Goal: Task Accomplishment & Management: Use online tool/utility

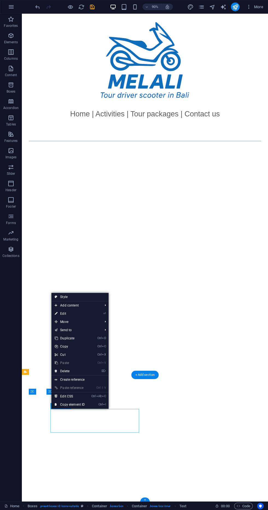
scroll to position [206, 0]
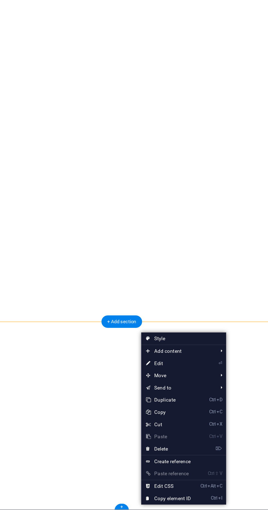
scroll to position [0, 0]
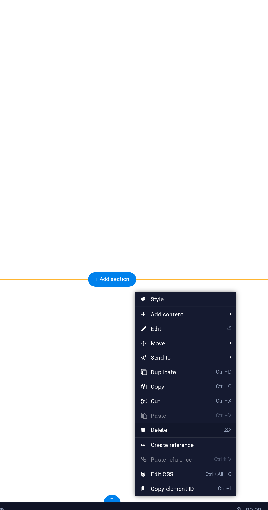
click at [180, 459] on link "⌦ Delete" at bounding box center [176, 460] width 37 height 8
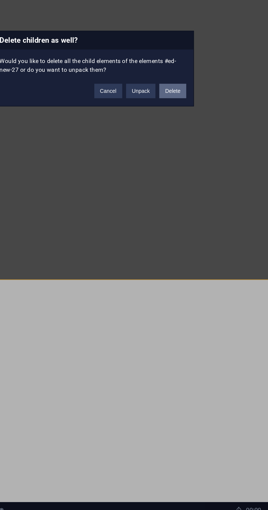
click at [180, 268] on button "Delete" at bounding box center [179, 268] width 15 height 8
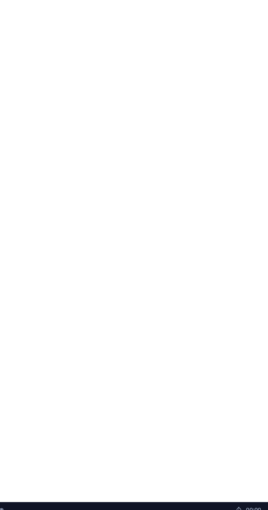
scroll to position [66, 0]
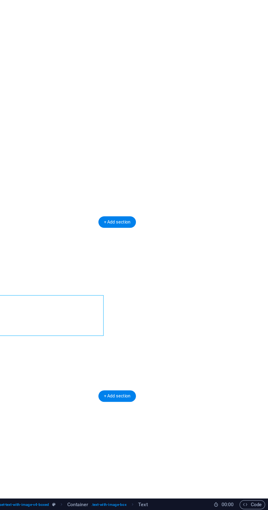
scroll to position [0, 0]
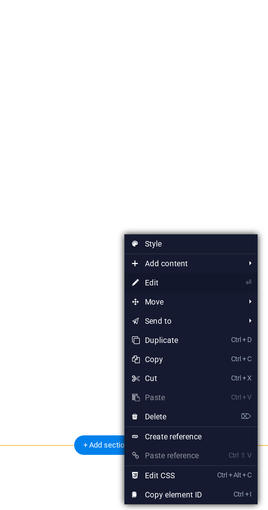
click at [174, 358] on link "⏎ Edit" at bounding box center [171, 357] width 37 height 8
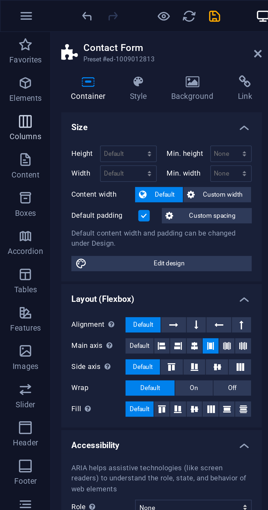
click at [6, 57] on p "Columns" at bounding box center [11, 58] width 14 height 4
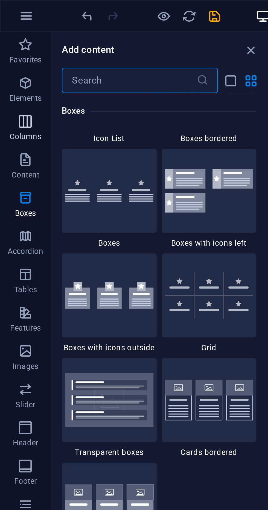
scroll to position [1547, 0]
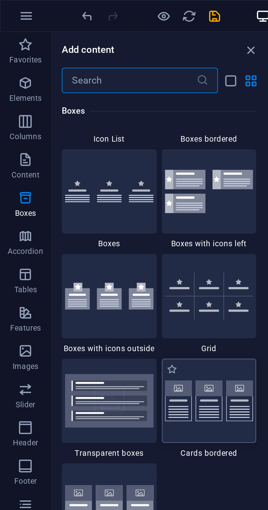
click at [94, 166] on img at bounding box center [90, 172] width 38 height 18
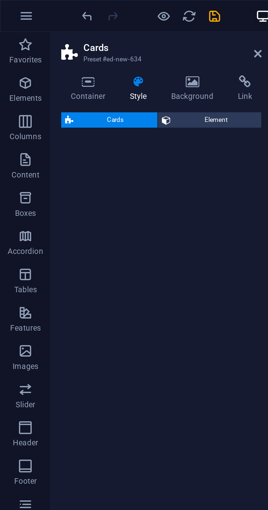
select select "rem"
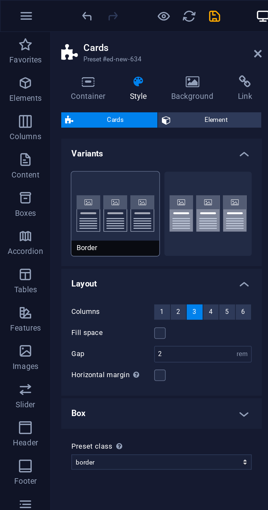
click at [53, 102] on button "Border" at bounding box center [50, 92] width 38 height 36
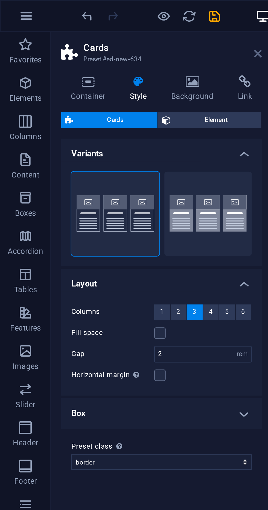
click at [111, 23] on icon at bounding box center [110, 23] width 3 height 4
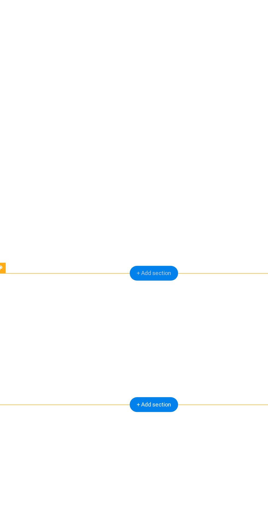
click at [151, 301] on div "+ Add section" at bounding box center [144, 302] width 27 height 8
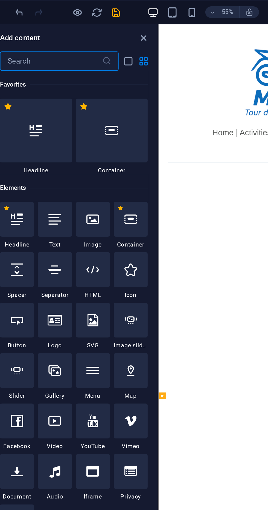
scroll to position [958, 0]
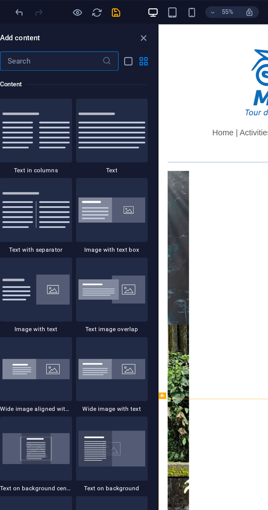
click at [107, 23] on icon "close panel" at bounding box center [108, 21] width 6 height 6
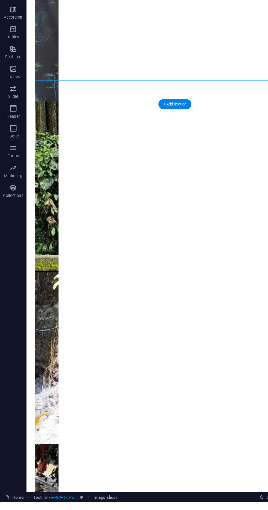
scroll to position [205, 0]
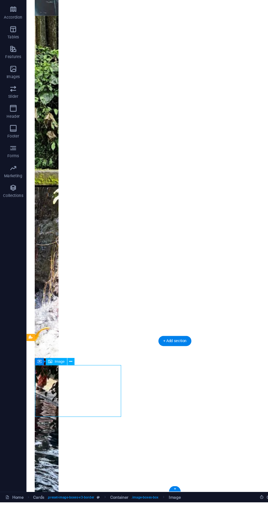
click at [54, 394] on div "Image" at bounding box center [47, 393] width 18 height 6
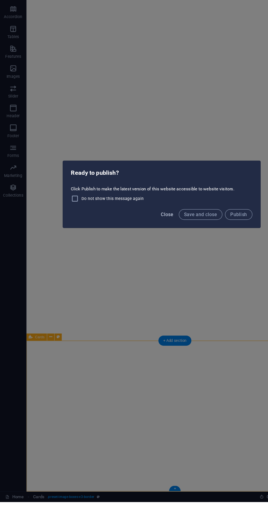
click at [136, 274] on span "Close" at bounding box center [139, 271] width 10 height 4
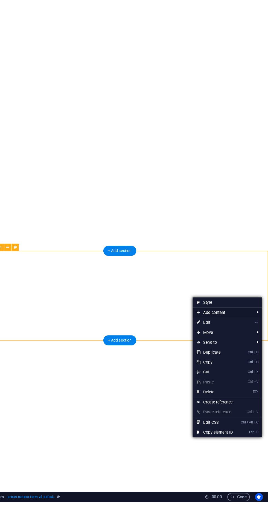
click at [240, 353] on span "Add content" at bounding box center [230, 353] width 49 height 8
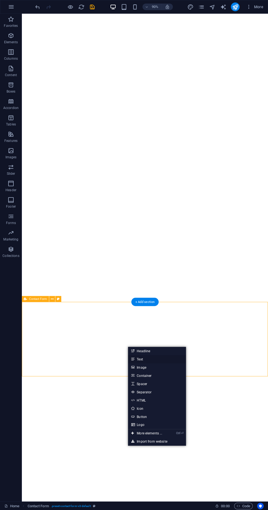
click at [160, 359] on link "Text" at bounding box center [157, 359] width 58 height 8
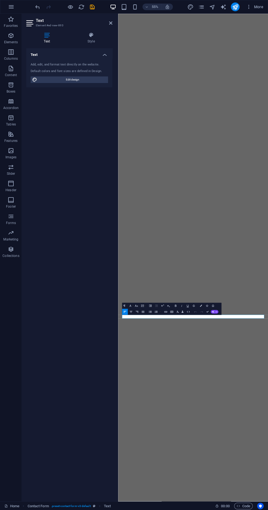
scroll to position [0, 0]
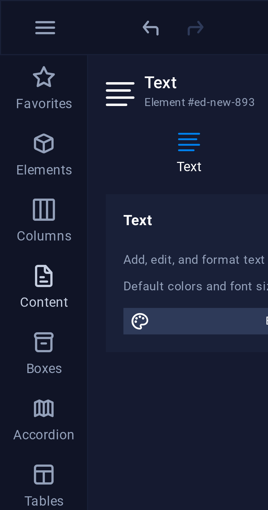
click at [13, 71] on icon "button" at bounding box center [11, 68] width 7 height 7
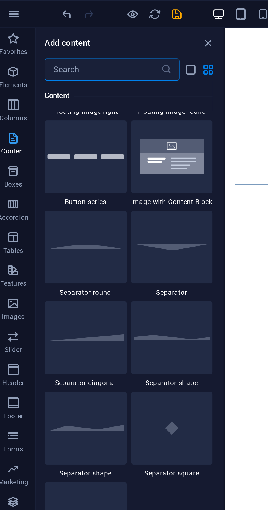
scroll to position [1270, 0]
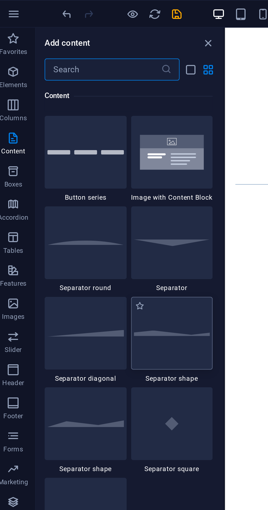
click at [93, 167] on div at bounding box center [90, 165] width 41 height 36
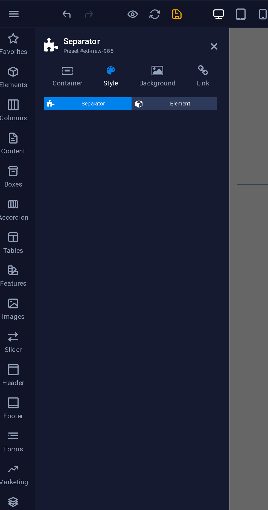
select select "polygon1"
select select "rem"
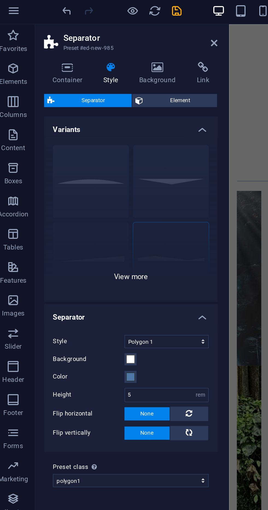
click at [84, 142] on div "Circle Default Diagonal Polygon 1 Polygon 2 Square Zigzag" at bounding box center [69, 110] width 86 height 82
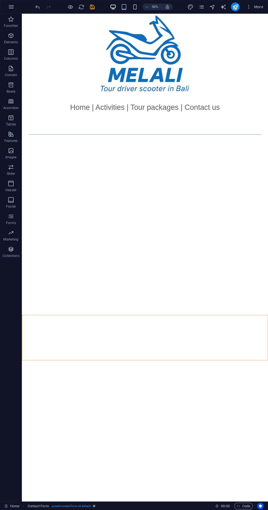
scroll to position [0, 0]
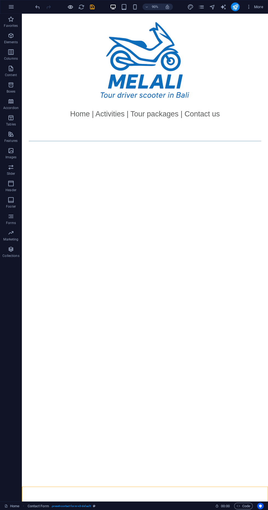
click at [68, 7] on icon "button" at bounding box center [70, 7] width 6 height 6
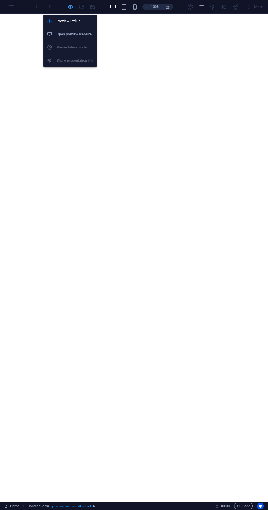
scroll to position [249, 0]
click at [59, 35] on h6 "Open preview website" at bounding box center [75, 34] width 37 height 7
click at [64, 4] on div at bounding box center [64, 6] width 61 height 9
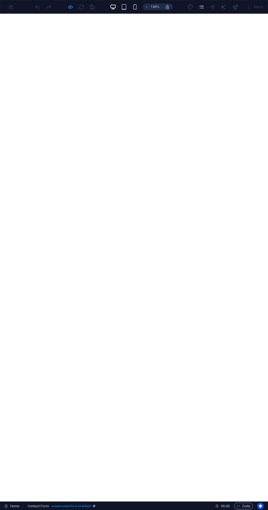
click at [64, 11] on div "100% More" at bounding box center [134, 6] width 268 height 13
click at [70, 7] on icon "button" at bounding box center [70, 7] width 6 height 6
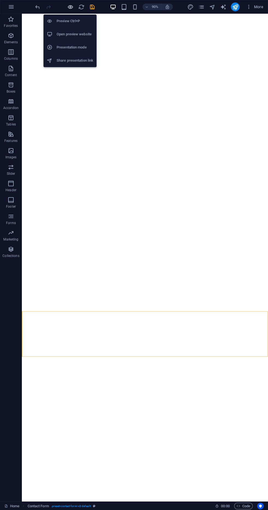
scroll to position [195, 0]
click at [94, 6] on icon "save" at bounding box center [92, 7] width 6 height 6
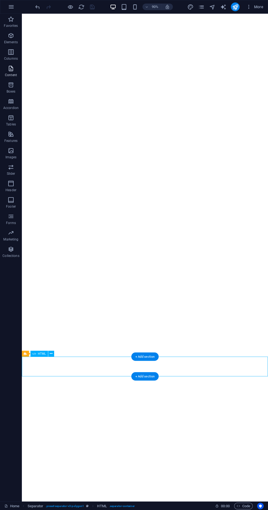
click at [10, 75] on p "Content" at bounding box center [11, 75] width 12 height 4
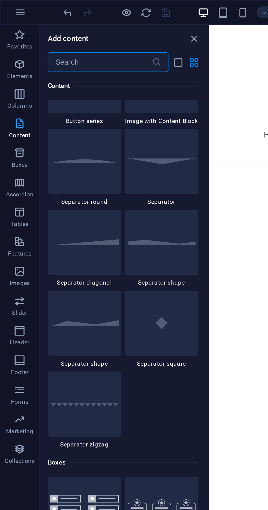
scroll to position [1298, 0]
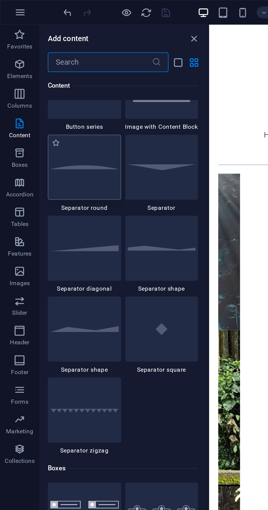
click at [41, 98] on div at bounding box center [47, 93] width 41 height 36
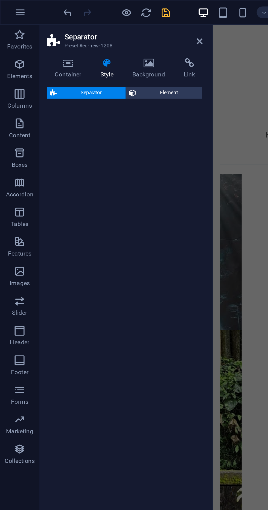
select select "circle"
select select "rem"
select select "preset-separator-v3-circle"
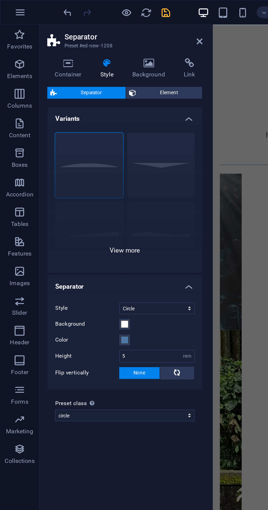
click at [47, 93] on div "Circle Default Diagonal Polygon 1 Polygon 2 Square Zigzag" at bounding box center [69, 110] width 86 height 82
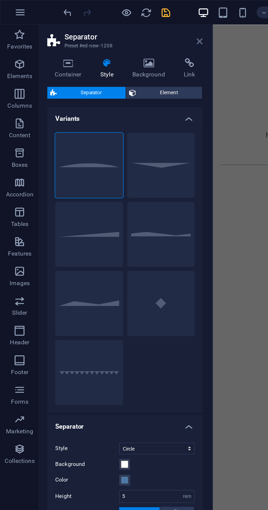
click at [110, 22] on icon at bounding box center [110, 23] width 3 height 4
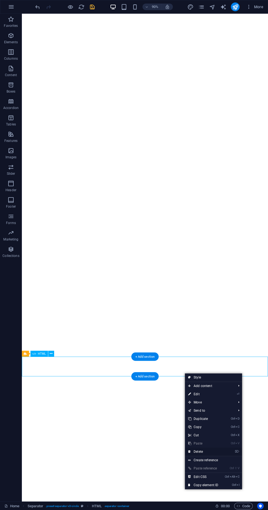
click at [209, 449] on link "⌦ Delete" at bounding box center [203, 451] width 37 height 8
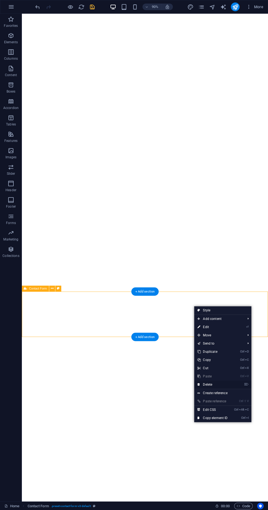
click at [217, 384] on link "⌦ Delete" at bounding box center [212, 384] width 37 height 8
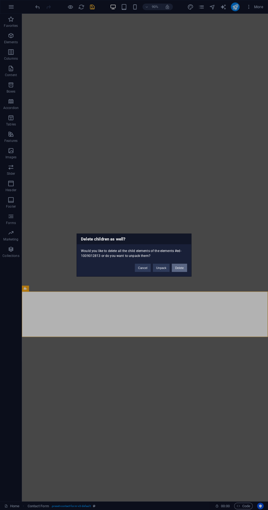
click at [180, 267] on button "Delete" at bounding box center [179, 268] width 15 height 8
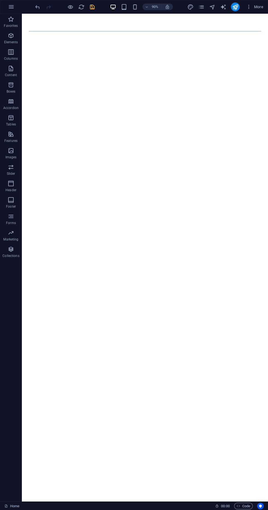
scroll to position [0, 0]
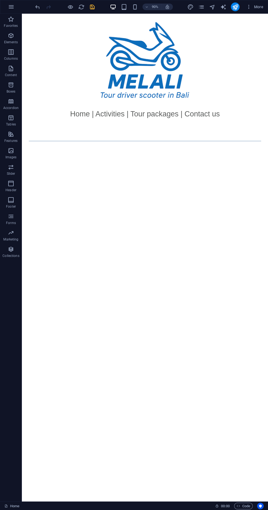
click at [92, 7] on icon "save" at bounding box center [92, 7] width 6 height 6
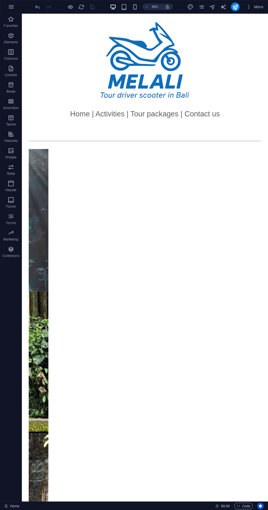
click at [64, 17] on div at bounding box center [159, 66] width 274 height 105
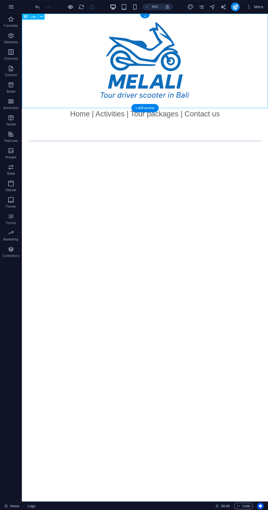
click at [70, 7] on icon "button" at bounding box center [70, 7] width 6 height 6
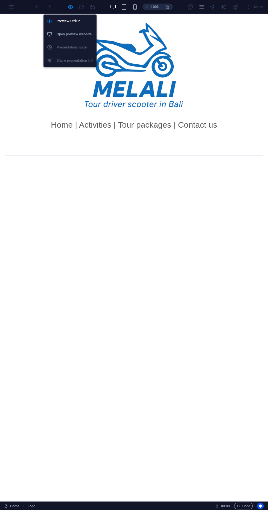
click at [52, 35] on icon at bounding box center [49, 33] width 5 height 5
click at [69, 7] on icon "button" at bounding box center [70, 7] width 6 height 6
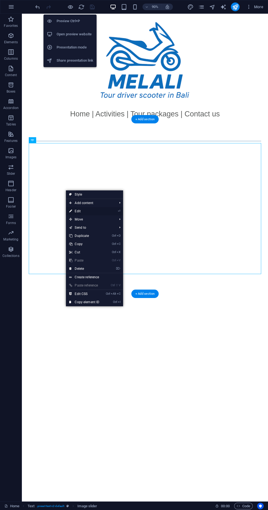
click at [67, 214] on link "⏎ Edit" at bounding box center [84, 211] width 37 height 8
select select "ms"
select select "s"
select select "progressive"
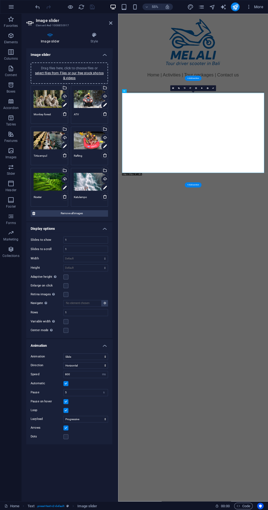
click at [36, 186] on div "Drag files here, click to choose files or select files from Files or our free s…" at bounding box center [49, 182] width 31 height 22
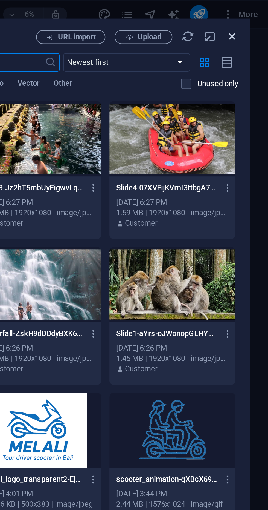
click at [252, 18] on icon "button" at bounding box center [251, 17] width 6 height 6
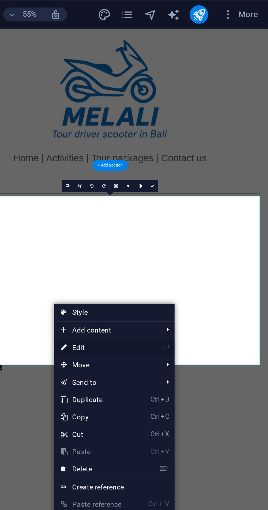
click at [183, 166] on link "⏎ Edit" at bounding box center [185, 164] width 37 height 8
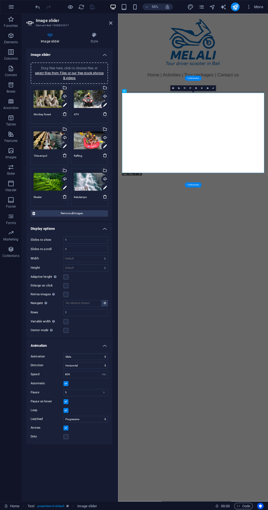
click at [45, 198] on textarea "Riceter" at bounding box center [49, 199] width 31 height 8
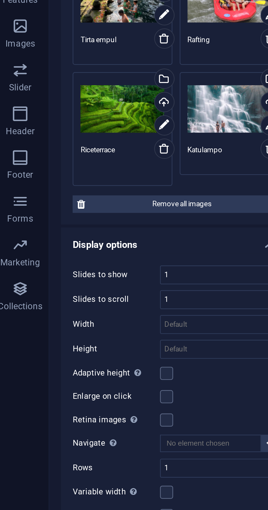
click at [38, 196] on textarea "Riceterrace" at bounding box center [49, 201] width 31 height 12
click at [53, 197] on textarea "Rice terrace" at bounding box center [49, 201] width 31 height 12
type textarea "Rice terrace ubud"
click at [52, 155] on textarea "Tirta empul" at bounding box center [49, 158] width 31 height 8
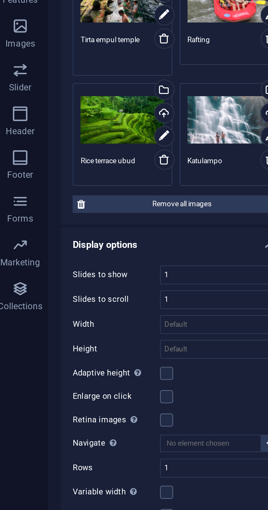
type textarea "Tirta empul temple"
click at [76, 157] on textarea "Rafting" at bounding box center [89, 158] width 31 height 8
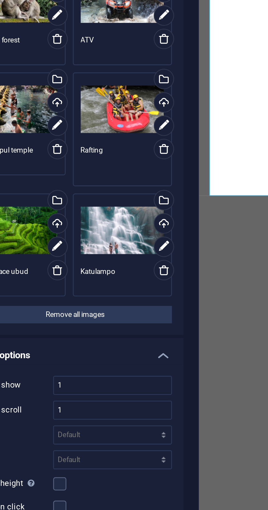
click at [85, 157] on textarea "Rafting" at bounding box center [89, 160] width 31 height 12
type textarea "Rafting at ayung"
click at [89, 200] on textarea "Katulampo" at bounding box center [89, 203] width 31 height 8
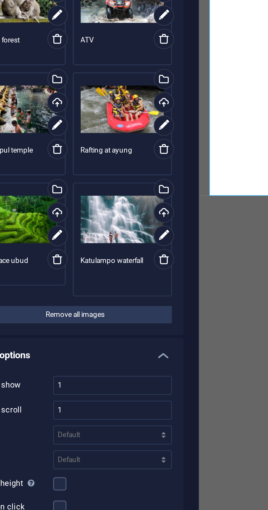
type textarea "Katulampo waterfall"
click at [83, 115] on textarea "ATV" at bounding box center [89, 116] width 31 height 8
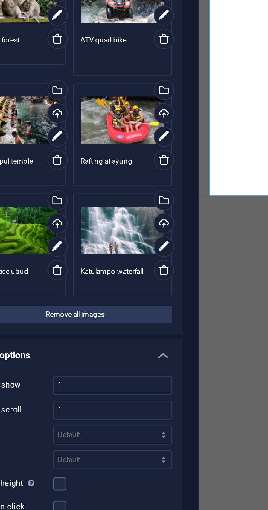
type textarea "ATV quad bike"
click at [51, 114] on textarea "Monkey forest" at bounding box center [49, 116] width 31 height 8
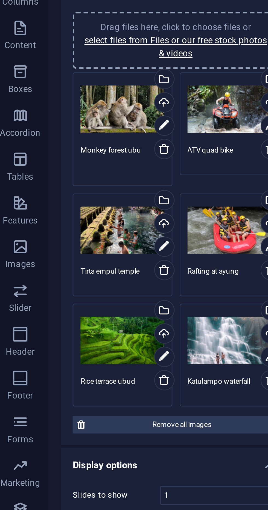
type textarea "Monkey forest ubud"
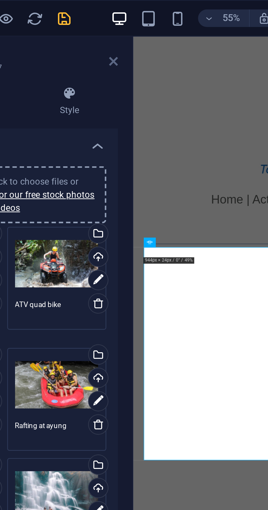
click at [112, 22] on icon at bounding box center [110, 23] width 3 height 4
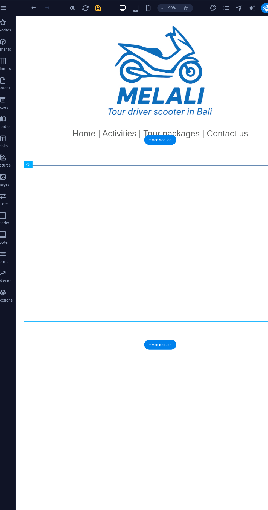
click at [93, 9] on icon "save" at bounding box center [92, 7] width 6 height 6
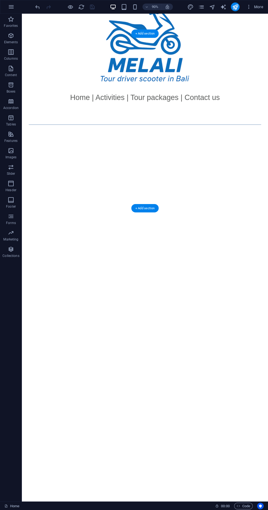
scroll to position [183, 0]
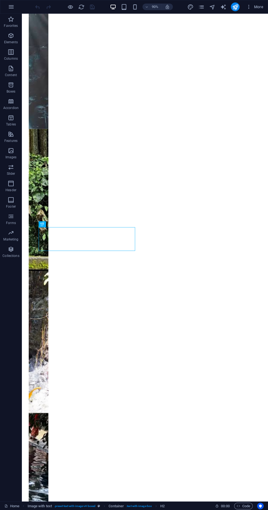
scroll to position [183, 0]
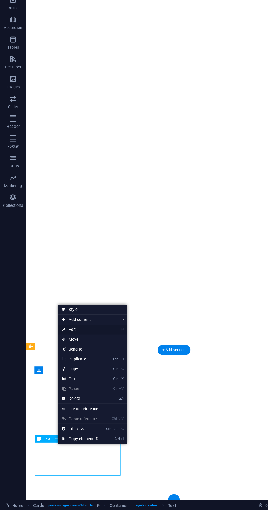
click at [54, 359] on icon at bounding box center [53, 359] width 3 height 8
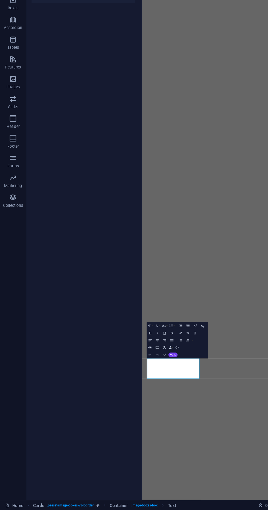
scroll to position [0, 0]
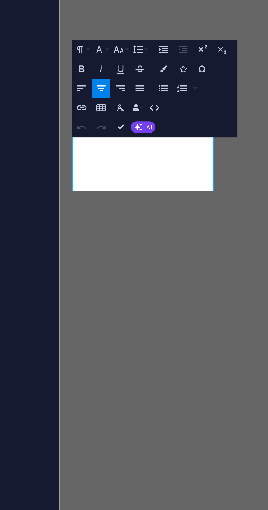
click at [132, 0] on html "Skip to main content Home | Activities | Tour packages | Contact us Katulampo w…" at bounding box center [195, 109] width 273 height 2327
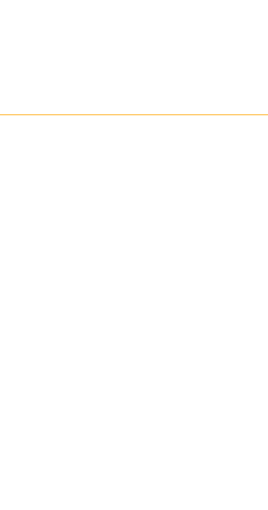
scroll to position [183, 0]
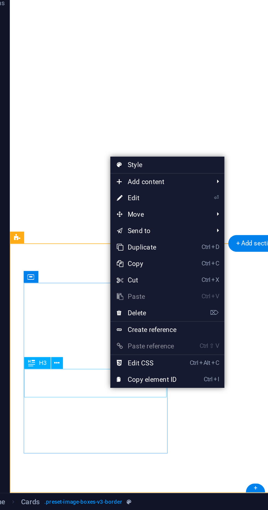
scroll to position [0, 0]
click at [78, 354] on icon at bounding box center [77, 353] width 3 height 8
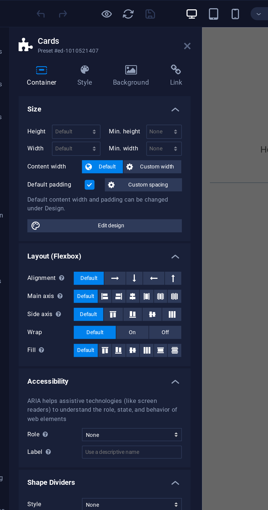
click at [111, 23] on icon at bounding box center [110, 23] width 3 height 4
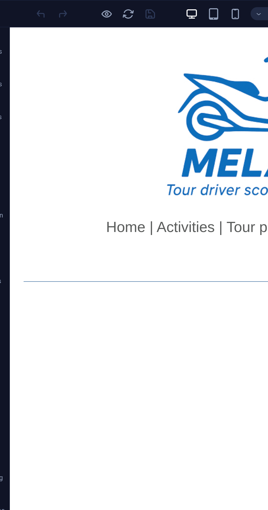
scroll to position [183, 0]
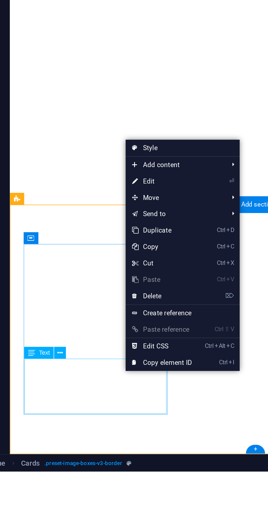
click at [51, 449] on div "Text" at bounding box center [41, 450] width 24 height 6
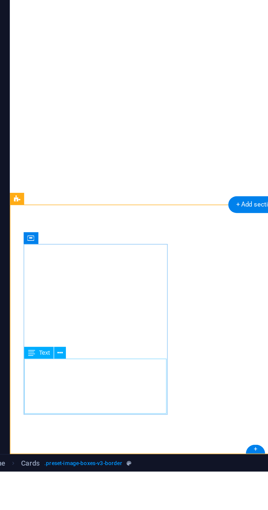
click at [51, 450] on div "Text" at bounding box center [41, 450] width 24 height 6
click at [47, 453] on button at bounding box center [47, 450] width 6 height 6
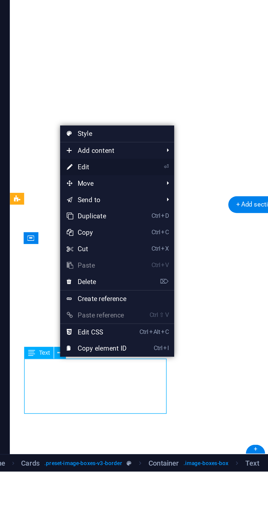
click at [52, 357] on icon at bounding box center [51, 357] width 3 height 8
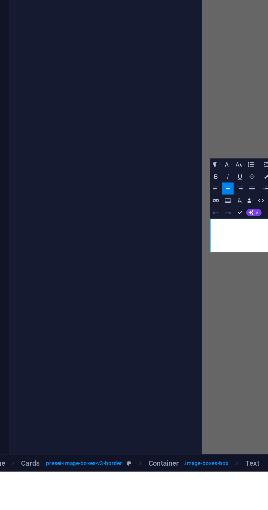
scroll to position [0, 0]
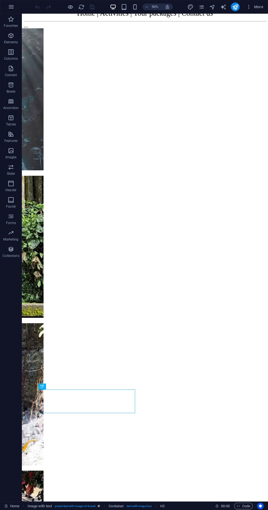
scroll to position [183, 0]
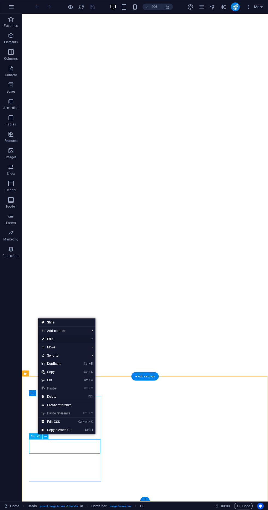
click at [43, 339] on icon at bounding box center [43, 339] width 3 height 8
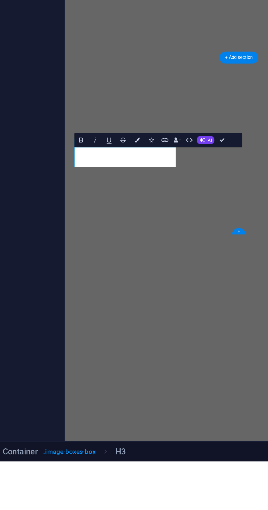
scroll to position [0, 0]
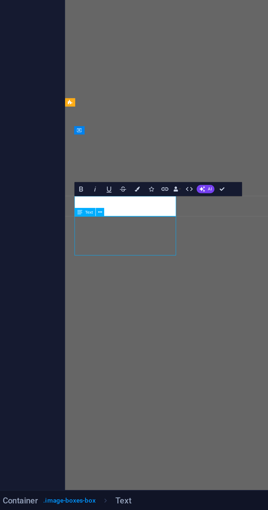
scroll to position [183, 0]
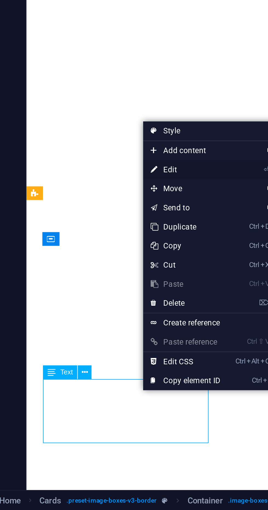
click at [91, 364] on link "⏎ Edit" at bounding box center [90, 363] width 37 height 8
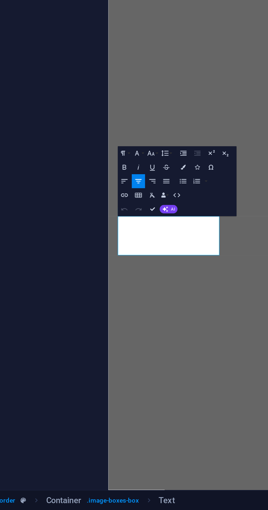
scroll to position [0, 0]
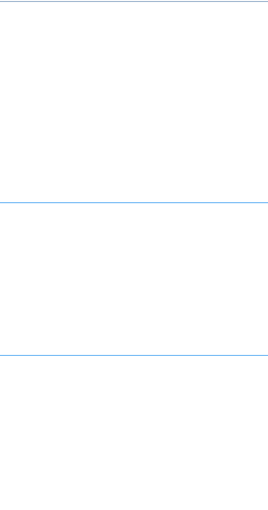
scroll to position [216, 0]
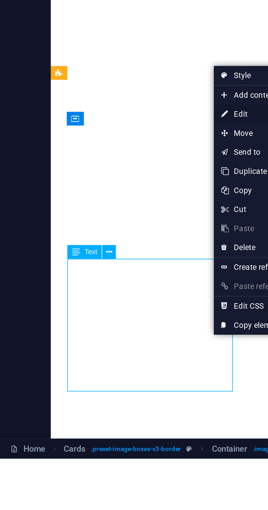
click at [107, 362] on link "⏎ Edit" at bounding box center [110, 361] width 37 height 8
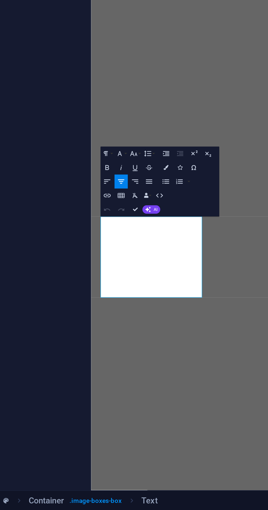
scroll to position [0, 0]
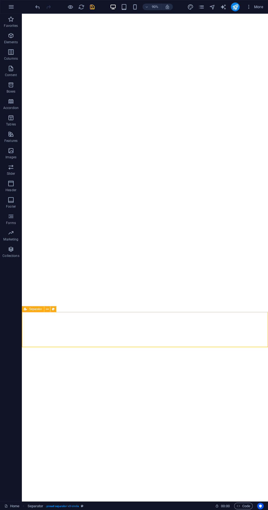
click at [95, 9] on icon "save" at bounding box center [92, 7] width 6 height 6
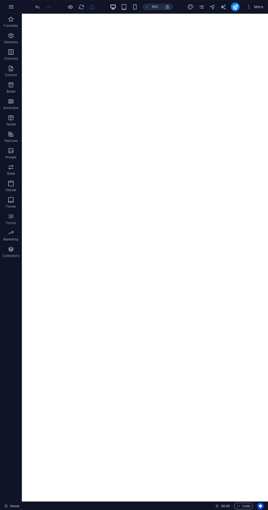
scroll to position [216, 0]
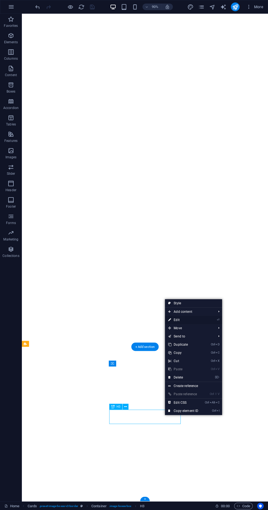
click at [187, 323] on link "⏎ Edit" at bounding box center [183, 320] width 37 height 8
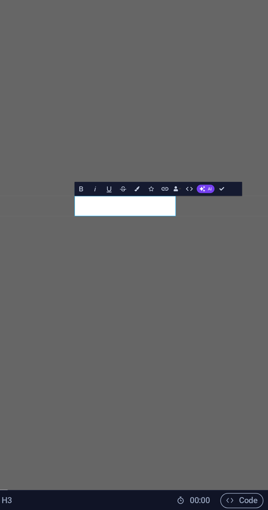
scroll to position [0, 0]
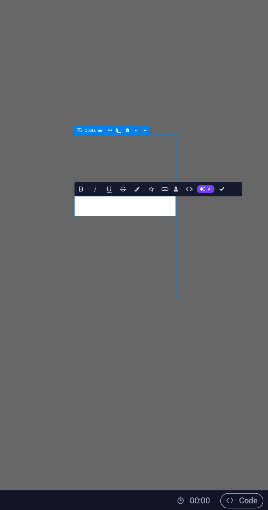
scroll to position [216, 0]
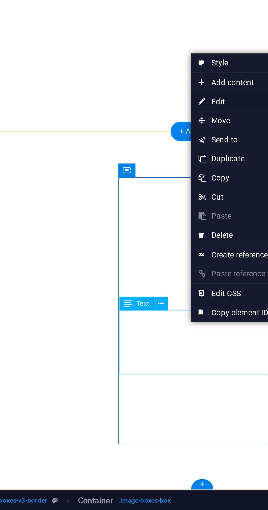
click at [147, 333] on link "⏎ Edit" at bounding box center [158, 334] width 37 height 8
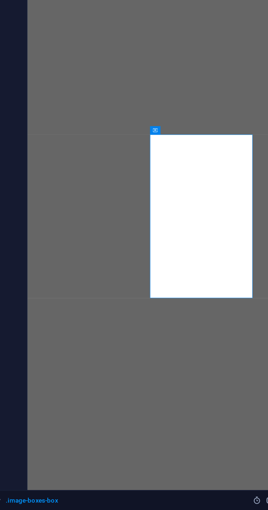
scroll to position [0, 0]
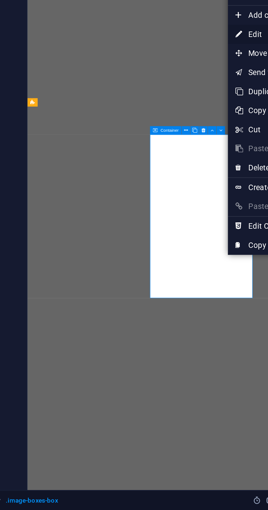
click at [212, 304] on link "⏎ Edit" at bounding box center [223, 305] width 37 height 8
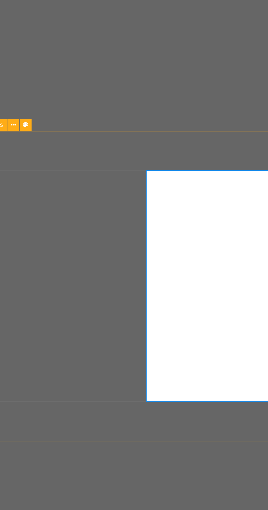
scroll to position [216, 0]
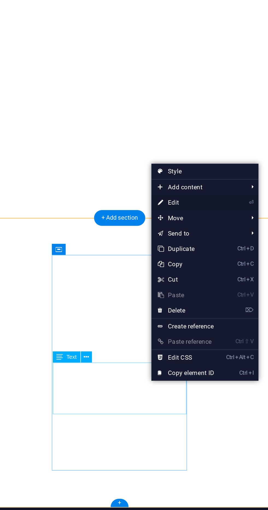
click at [180, 340] on link "⏎ Edit" at bounding box center [180, 338] width 37 height 8
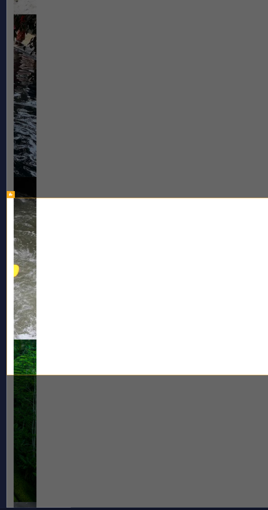
scroll to position [0, 0]
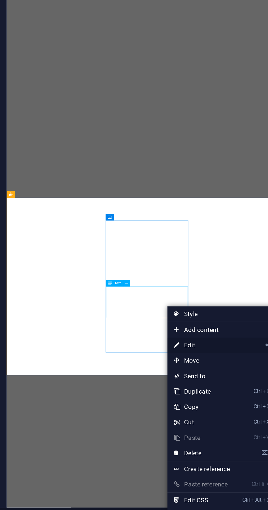
click at [217, 415] on link "⏎ Edit" at bounding box center [222, 414] width 37 height 8
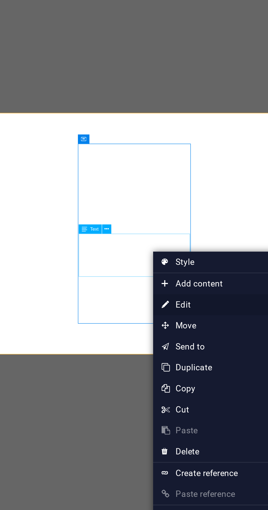
click at [214, 411] on link "⏎ Edit" at bounding box center [219, 411] width 37 height 8
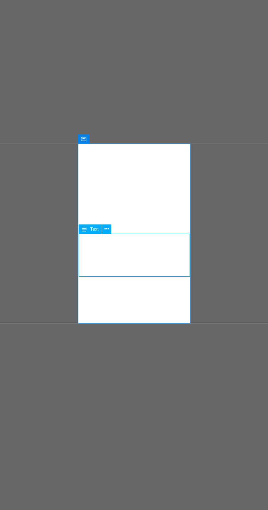
click at [177, 381] on span "Text" at bounding box center [177, 381] width 3 height 2
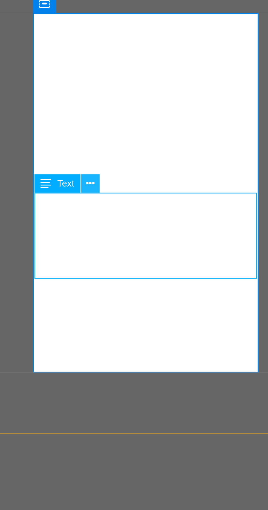
click at [182, 382] on icon at bounding box center [183, 381] width 2 height 3
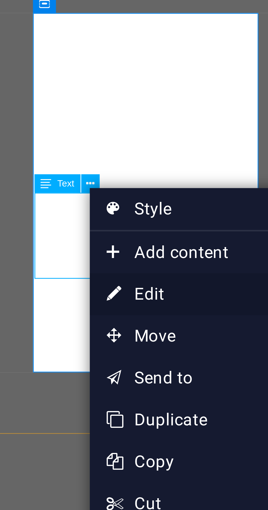
click at [197, 402] on link "⏎ Edit" at bounding box center [200, 403] width 37 height 8
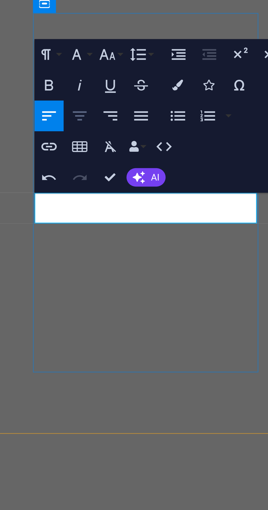
click at [180, 369] on icon "button" at bounding box center [181, 368] width 4 height 4
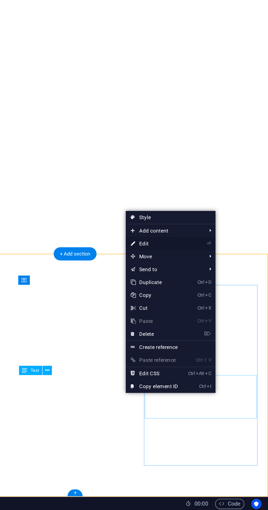
click at [196, 342] on link "⏎ Edit" at bounding box center [195, 340] width 37 height 8
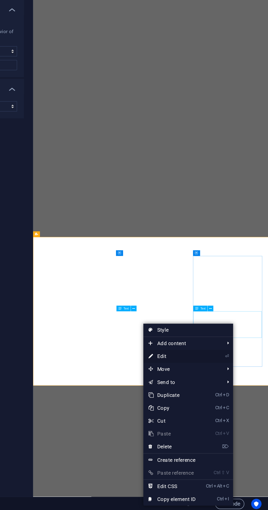
click at [210, 413] on link "⏎ Edit" at bounding box center [207, 412] width 37 height 8
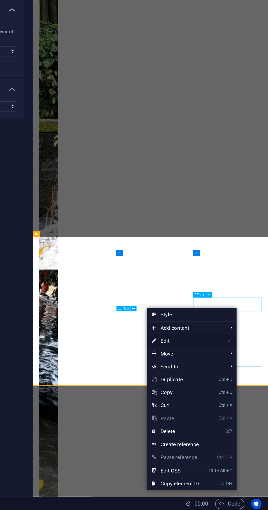
click at [211, 403] on link "⏎ Edit" at bounding box center [209, 402] width 37 height 8
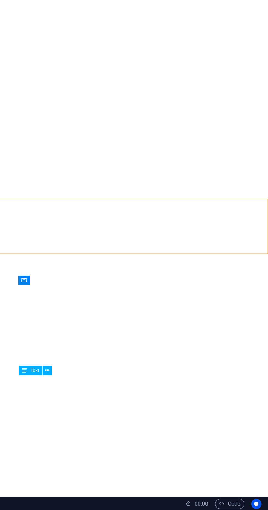
scroll to position [216, 0]
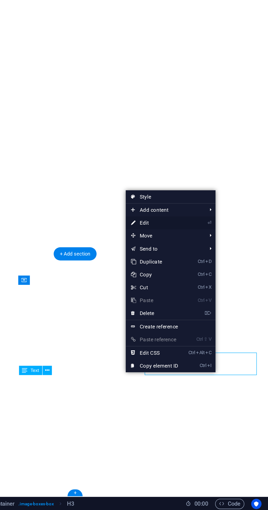
click at [195, 330] on link "⏎ Edit" at bounding box center [195, 327] width 37 height 8
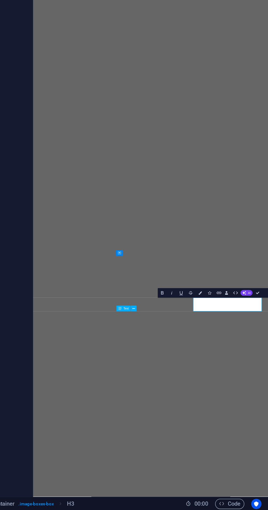
scroll to position [0, 0]
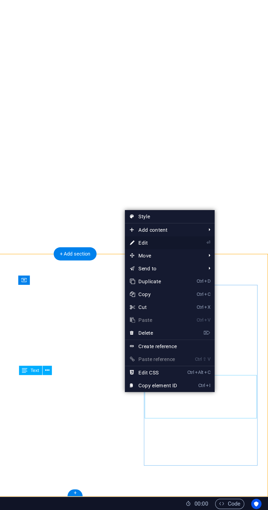
click at [203, 341] on link "⏎ Edit" at bounding box center [195, 339] width 37 height 8
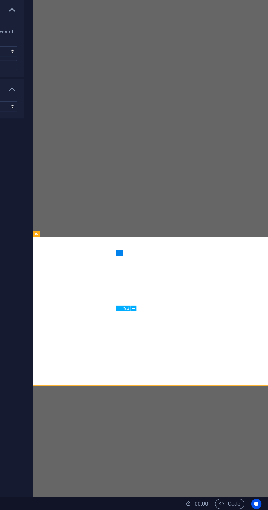
scroll to position [0, 0]
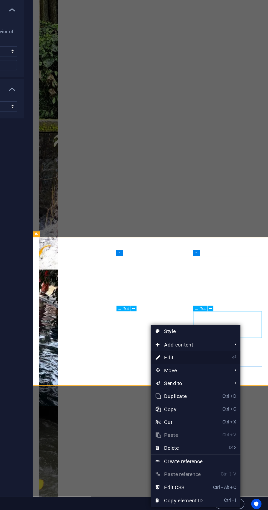
click at [217, 415] on link "⏎ Edit" at bounding box center [211, 412] width 37 height 8
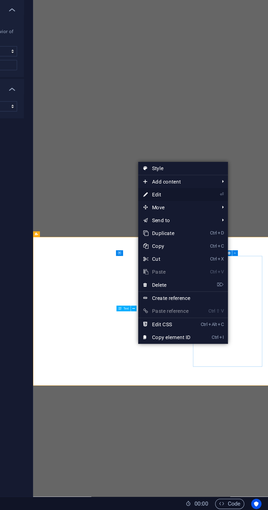
click at [212, 312] on link "⏎ Edit" at bounding box center [203, 309] width 37 height 8
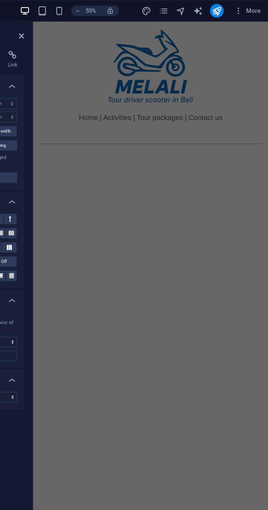
click at [82, 94] on div at bounding box center [169, 73] width 273 height 105
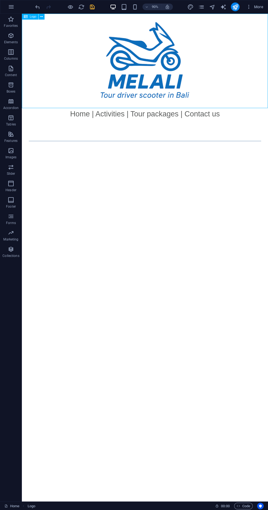
click at [94, 8] on icon "save" at bounding box center [92, 7] width 6 height 6
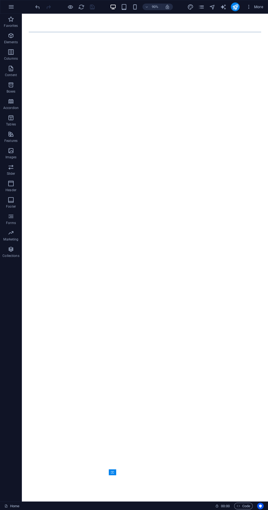
scroll to position [93, 0]
